Goal: Transaction & Acquisition: Purchase product/service

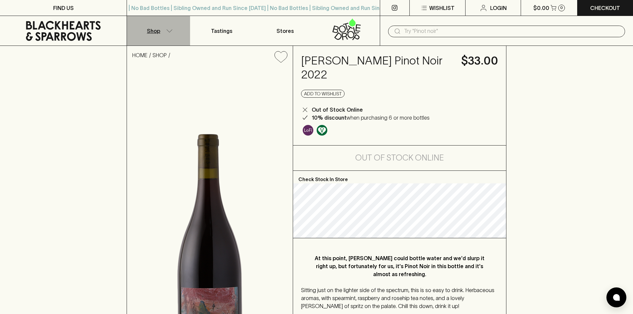
click at [166, 30] on icon "button" at bounding box center [169, 30] width 7 height 3
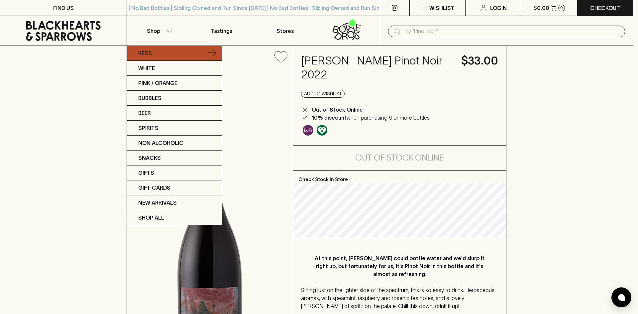
click at [159, 52] on link "Reds" at bounding box center [174, 53] width 95 height 15
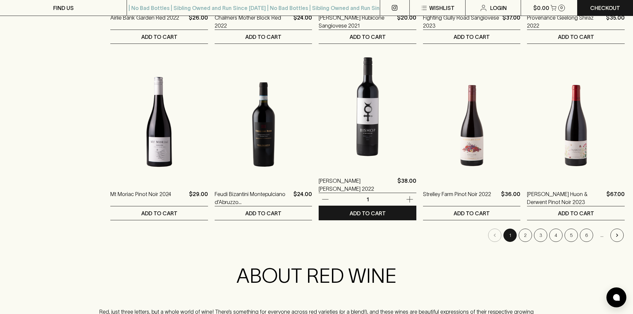
scroll to position [697, 0]
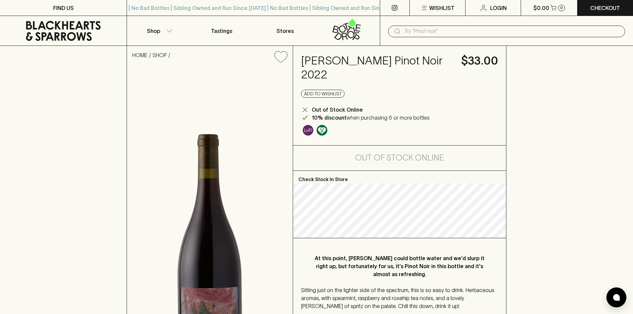
scroll to position [33, 0]
